Goal: Go to known website: Access a specific website the user already knows

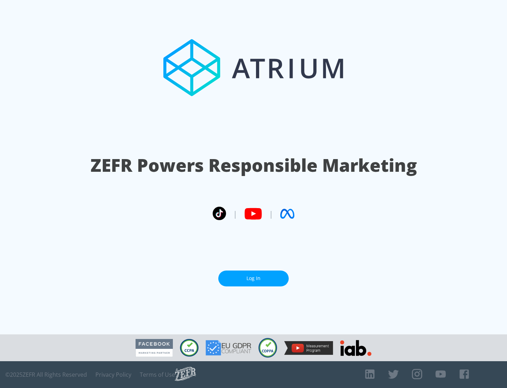
click at [254, 275] on link "Log In" at bounding box center [253, 278] width 70 height 16
